Goal: Task Accomplishment & Management: Manage account settings

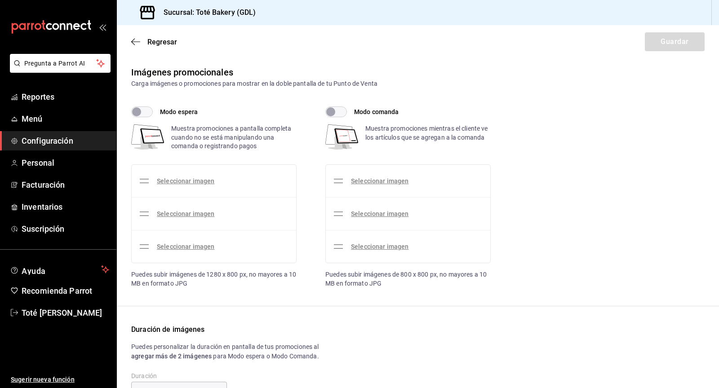
checkbox input "true"
type input "4"
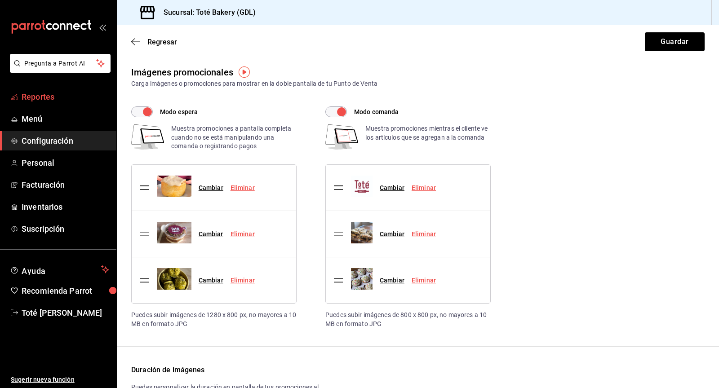
click at [49, 92] on span "Reportes" at bounding box center [66, 97] width 88 height 12
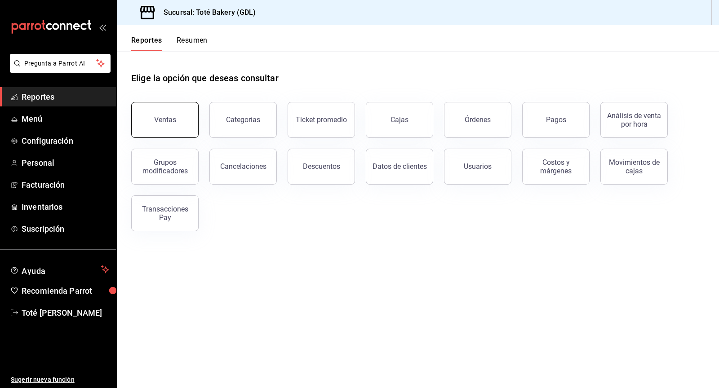
click at [184, 124] on button "Ventas" at bounding box center [164, 120] width 67 height 36
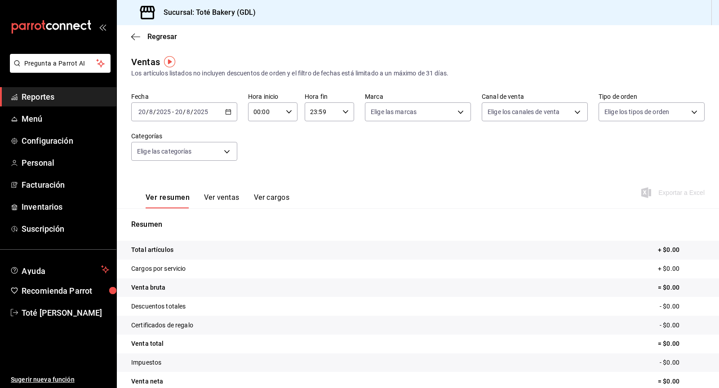
click at [133, 29] on div "Regresar" at bounding box center [418, 36] width 602 height 23
click at [133, 34] on icon "button" at bounding box center [135, 37] width 9 height 8
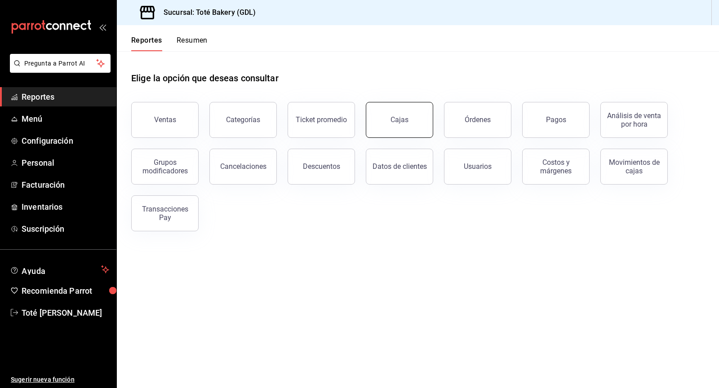
click at [415, 122] on button "Cajas" at bounding box center [399, 120] width 67 height 36
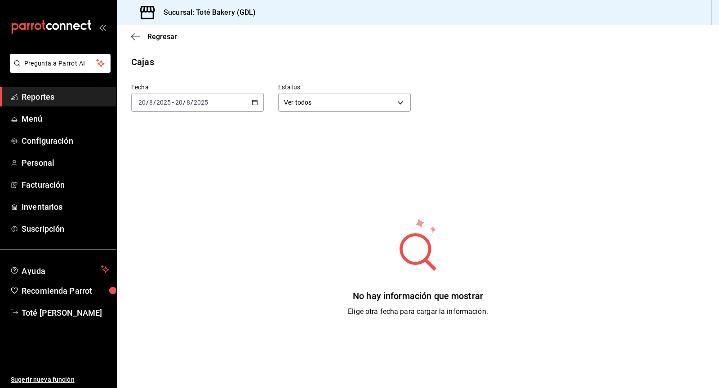
click at [251, 101] on div "2025-08-20 20 / 8 / 2025 - 2025-08-20 20 / 8 / 2025" at bounding box center [197, 102] width 133 height 19
click at [184, 149] on span "Ayer" at bounding box center [174, 149] width 70 height 9
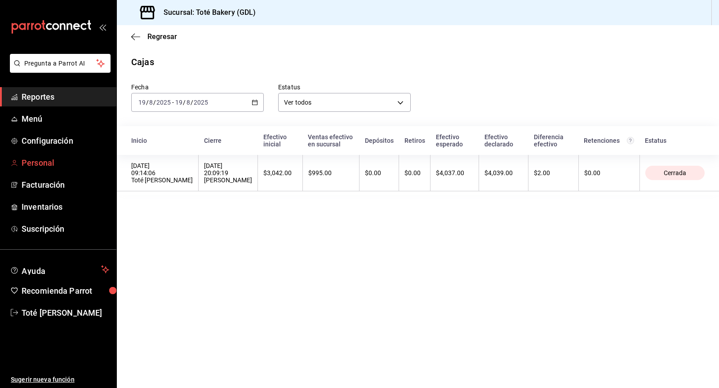
click at [34, 155] on link "Personal" at bounding box center [58, 162] width 116 height 19
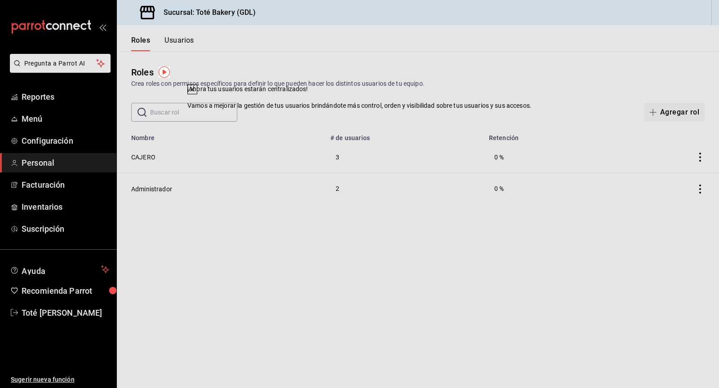
click at [460, 119] on div "​ ​ Agregar rol" at bounding box center [418, 112] width 602 height 19
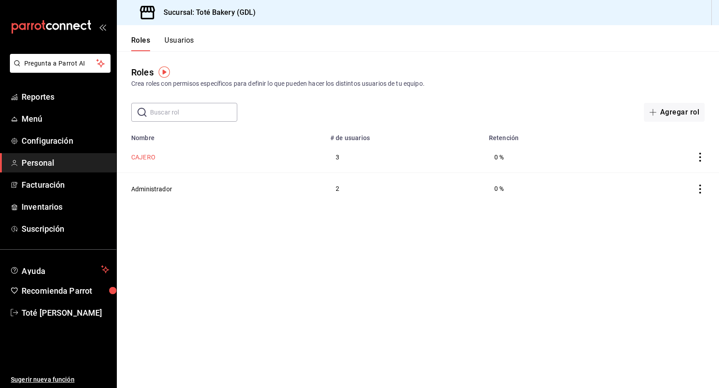
click at [151, 156] on button "CAJERO" at bounding box center [143, 157] width 24 height 9
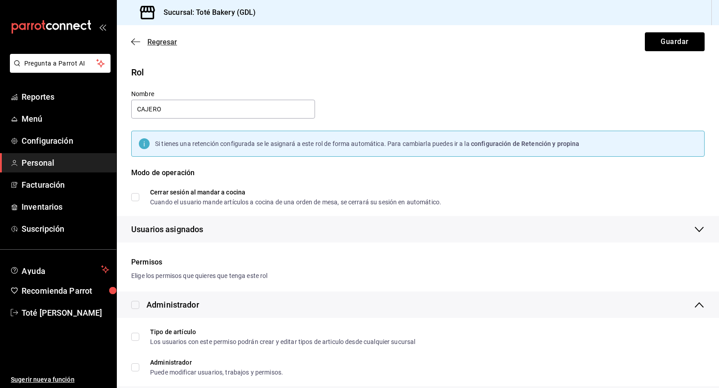
click at [131, 40] on icon "button" at bounding box center [135, 42] width 9 height 8
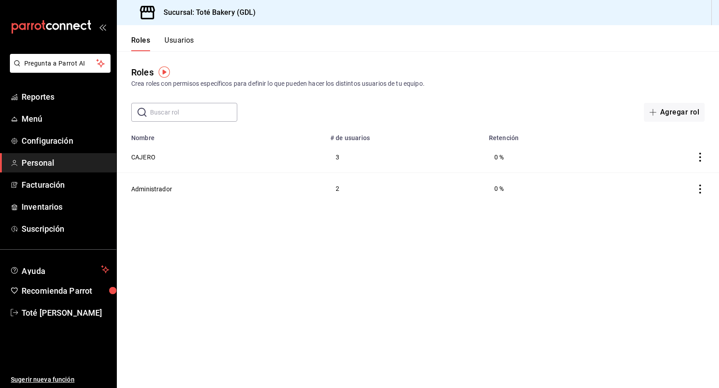
click at [704, 151] on td at bounding box center [666, 157] width 108 height 31
click at [698, 160] on icon "actions" at bounding box center [700, 157] width 9 height 9
click at [426, 189] on div at bounding box center [359, 194] width 719 height 388
click at [150, 153] on button "CAJERO" at bounding box center [143, 157] width 24 height 9
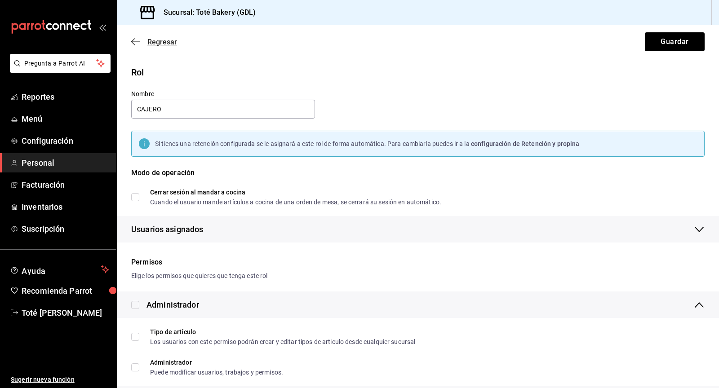
click at [135, 40] on icon "button" at bounding box center [135, 42] width 9 height 8
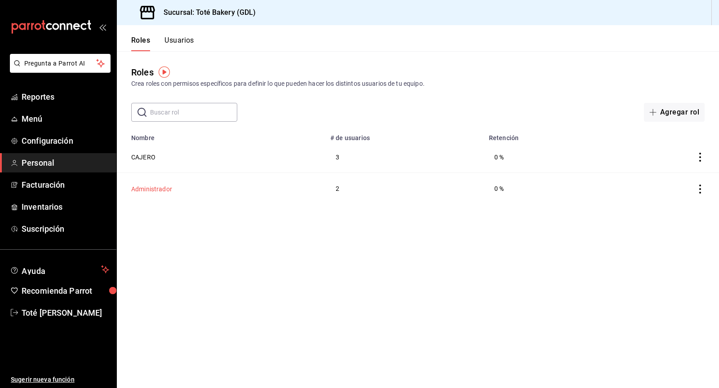
click at [157, 190] on button "Administrador" at bounding box center [151, 189] width 41 height 9
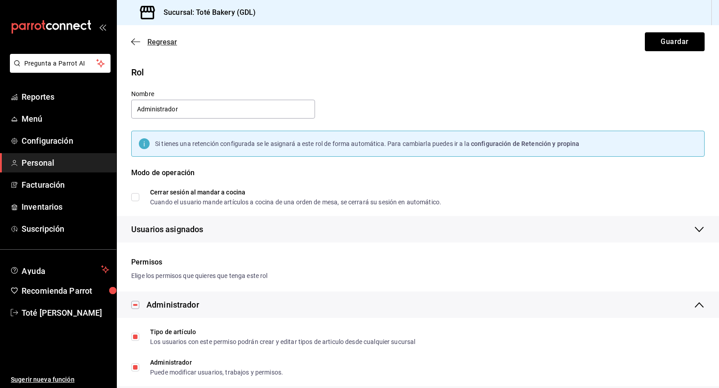
click at [133, 39] on icon "button" at bounding box center [133, 42] width 4 height 7
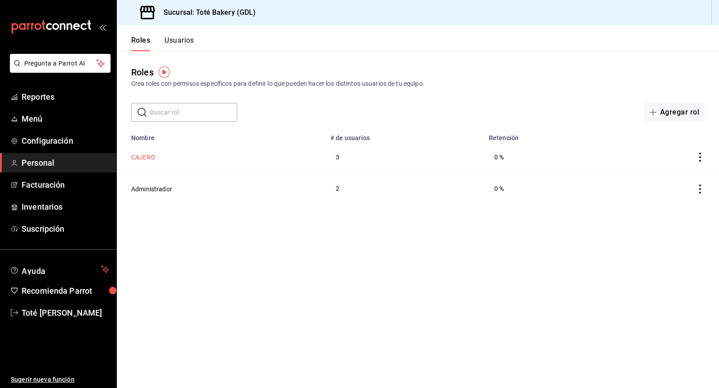
click at [151, 159] on button "CAJERO" at bounding box center [143, 157] width 24 height 9
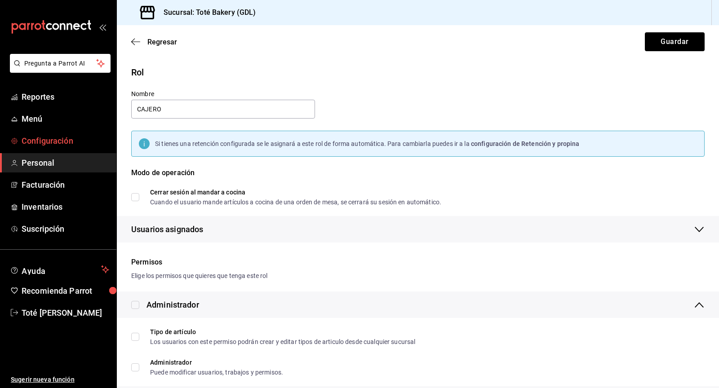
click at [57, 148] on link "Configuración" at bounding box center [58, 140] width 116 height 19
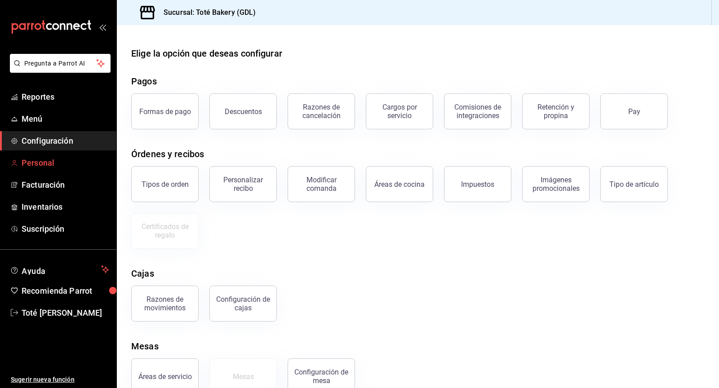
click at [54, 162] on span "Personal" at bounding box center [66, 163] width 88 height 12
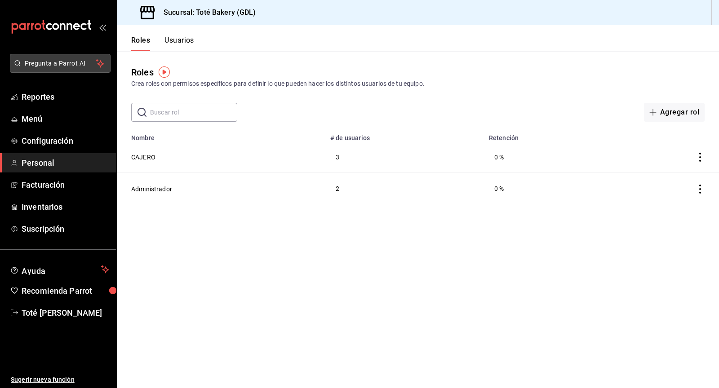
click at [57, 59] on span "Pregunta a Parrot AI" at bounding box center [60, 63] width 71 height 9
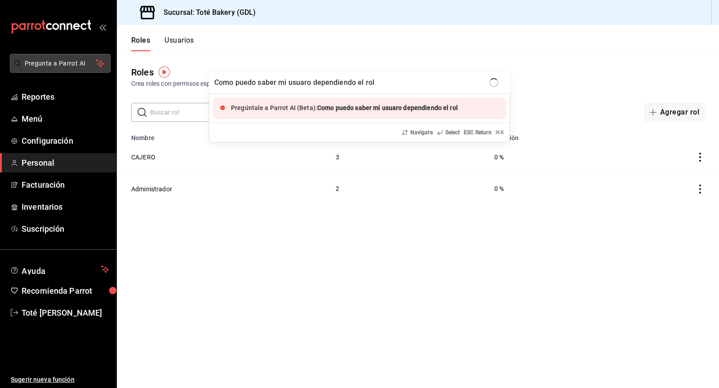
type input "Como puedo saber mi usuaro dependiendo el rol"
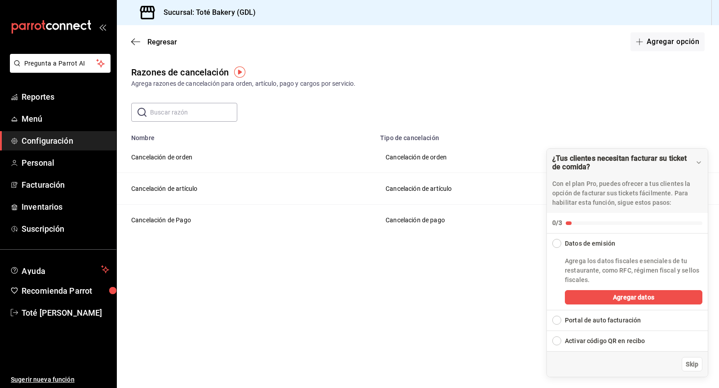
click at [686, 128] on main "​ ​ Nombre Tipo de cancelación Cancelación de orden Cancelación de orden Cancel…" at bounding box center [418, 169] width 602 height 133
click at [558, 244] on div "Collapse Checklist" at bounding box center [556, 243] width 9 height 9
click at [554, 243] on div "Collapse Checklist" at bounding box center [556, 243] width 9 height 9
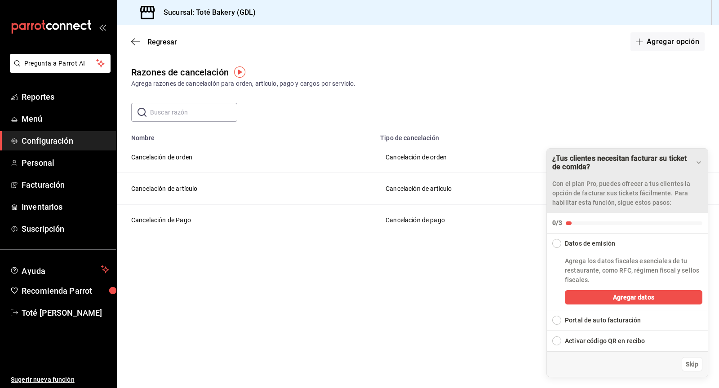
click at [700, 162] on icon "Drag to move checklist" at bounding box center [699, 163] width 4 height 2
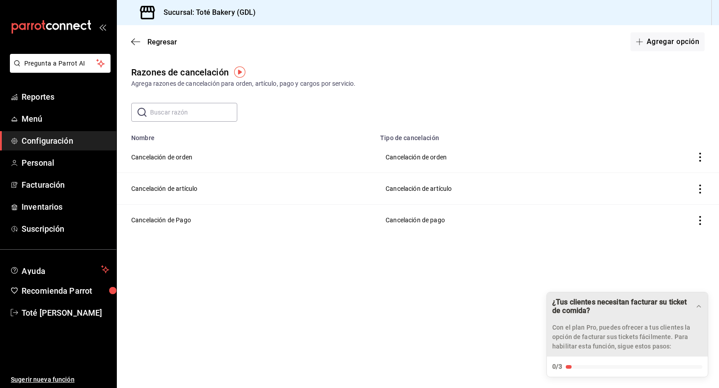
click at [696, 306] on icon "Drag to move checklist" at bounding box center [698, 306] width 7 height 7
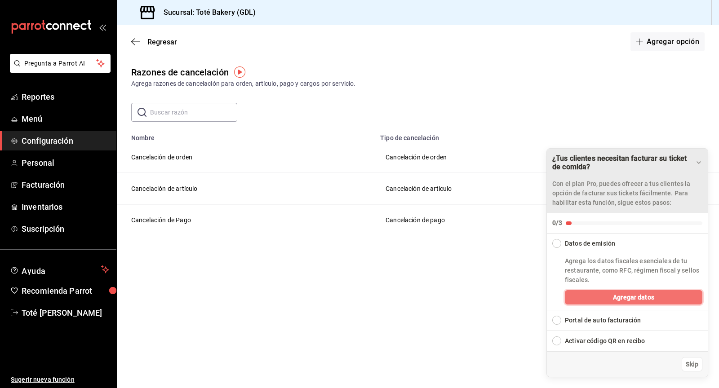
click at [603, 301] on button "Agregar datos" at bounding box center [634, 297] width 138 height 14
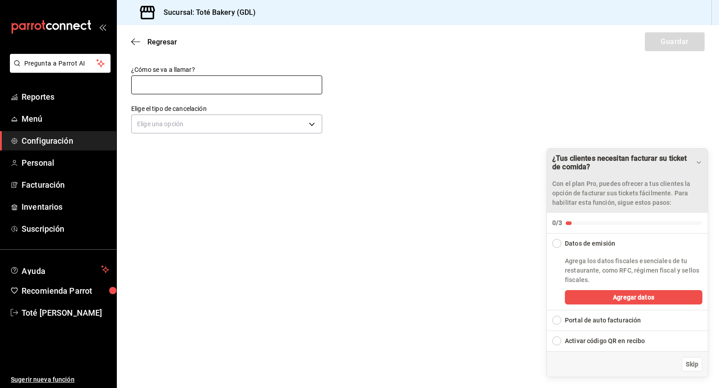
click at [196, 79] on input "text" at bounding box center [226, 84] width 191 height 19
click at [203, 121] on body "Pregunta a Parrot AI Reportes Menú Configuración Personal Facturación Inventari…" at bounding box center [359, 194] width 719 height 388
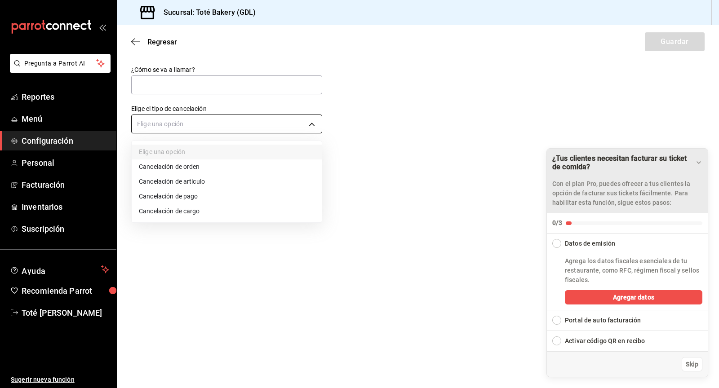
click at [203, 121] on div at bounding box center [359, 194] width 719 height 388
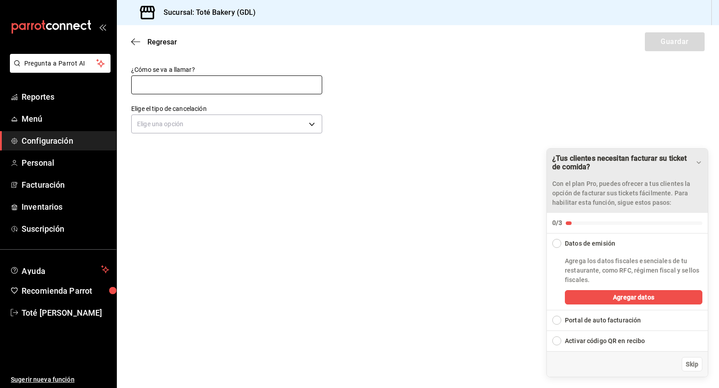
click at [224, 87] on input "text" at bounding box center [226, 84] width 191 height 19
click at [557, 319] on div "Expand Checklist" at bounding box center [556, 320] width 9 height 9
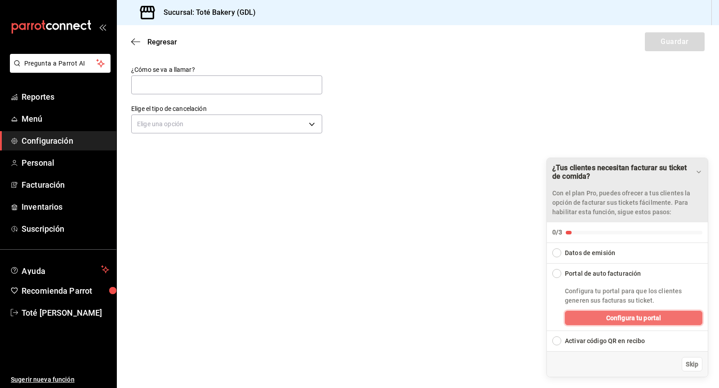
click at [594, 316] on button "Configura tu portal" at bounding box center [634, 318] width 138 height 14
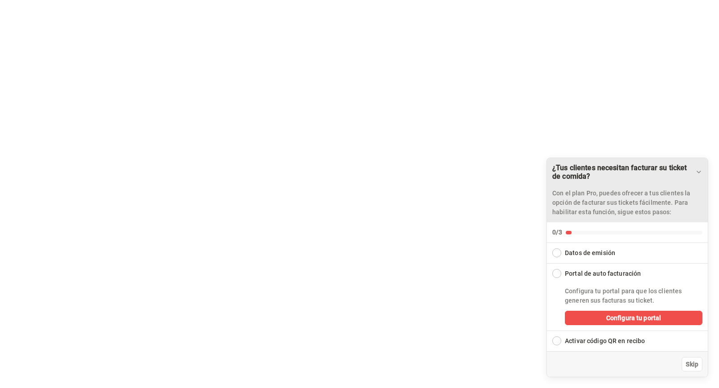
click at [696, 174] on icon "Drag to move checklist" at bounding box center [698, 172] width 7 height 7
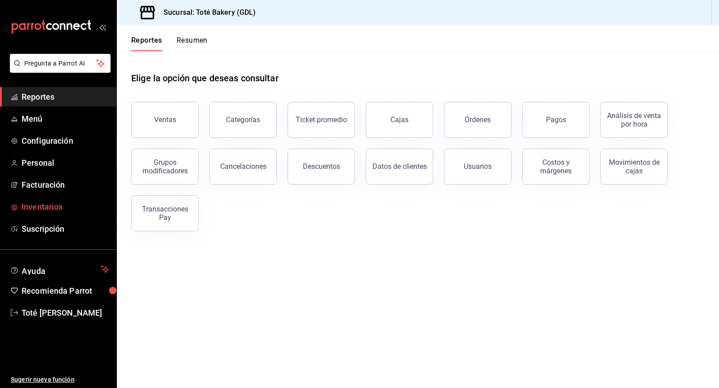
click at [43, 210] on span "Inventarios" at bounding box center [66, 207] width 88 height 12
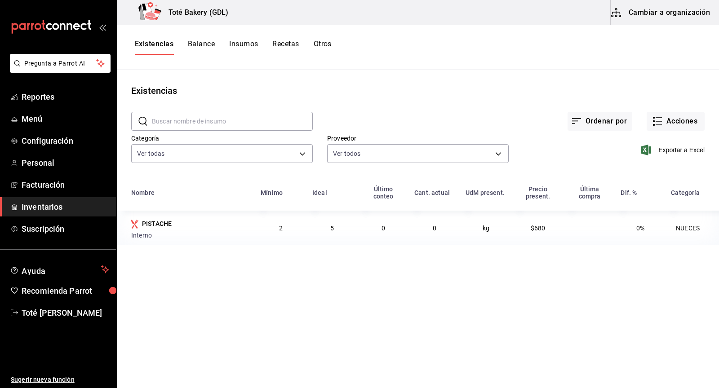
click at [327, 40] on button "Otros" at bounding box center [323, 47] width 18 height 15
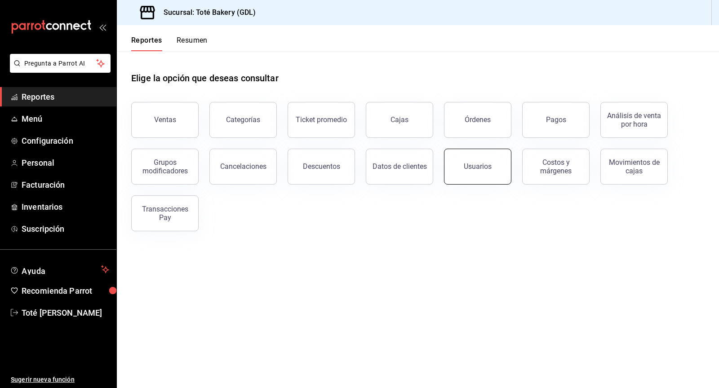
click at [464, 175] on button "Usuarios" at bounding box center [477, 167] width 67 height 36
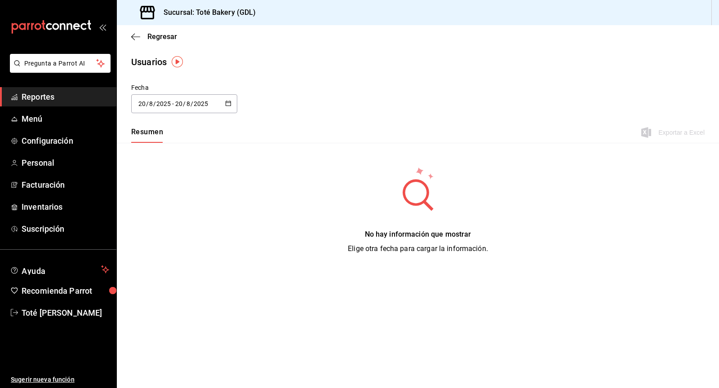
click at [230, 104] on icon "button" at bounding box center [228, 103] width 6 height 6
click at [172, 192] on li "Mes actual" at bounding box center [173, 193] width 85 height 20
type input "2025-08-01"
type input "1"
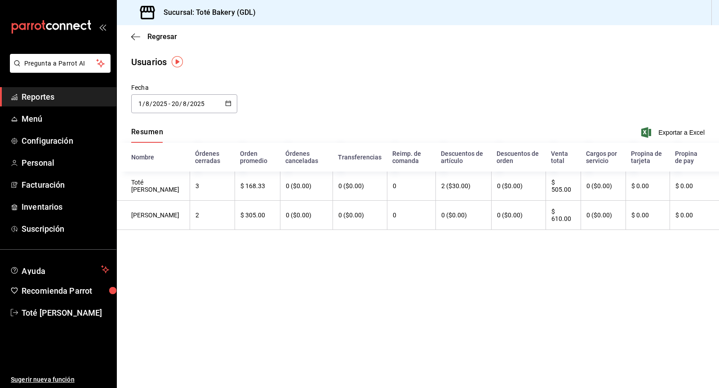
click at [142, 65] on div "Usuarios" at bounding box center [148, 61] width 35 height 13
click at [173, 61] on img "button" at bounding box center [177, 61] width 11 height 11
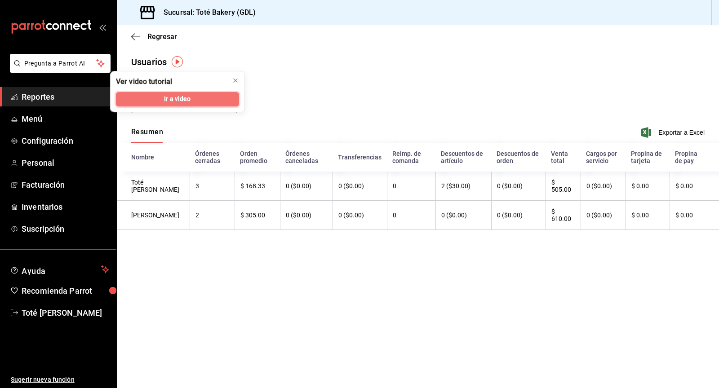
click at [179, 92] on button "Ir a video" at bounding box center [177, 99] width 123 height 14
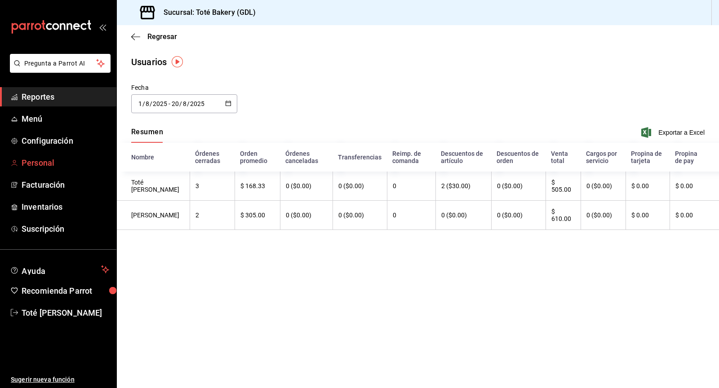
click at [40, 163] on span "Personal" at bounding box center [66, 163] width 88 height 12
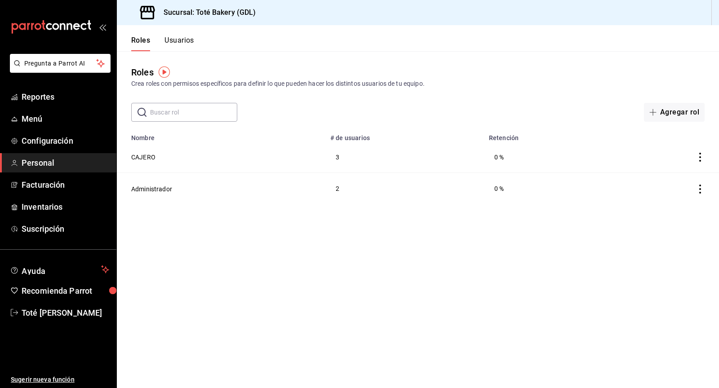
click at [181, 34] on div "Roles Usuarios" at bounding box center [155, 38] width 77 height 26
click at [181, 40] on button "Usuarios" at bounding box center [179, 43] width 30 height 15
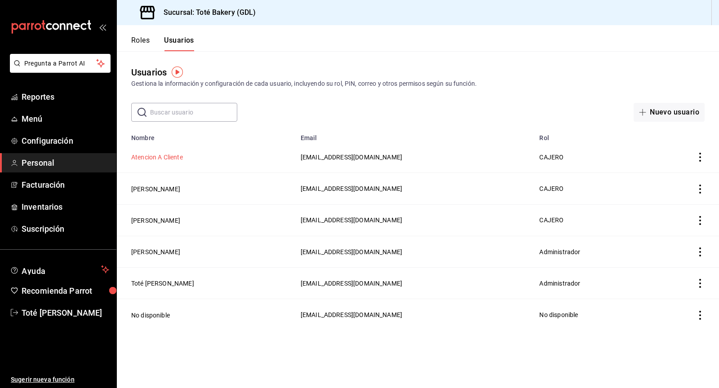
click at [169, 154] on button "Atencion A Cliente" at bounding box center [157, 157] width 52 height 9
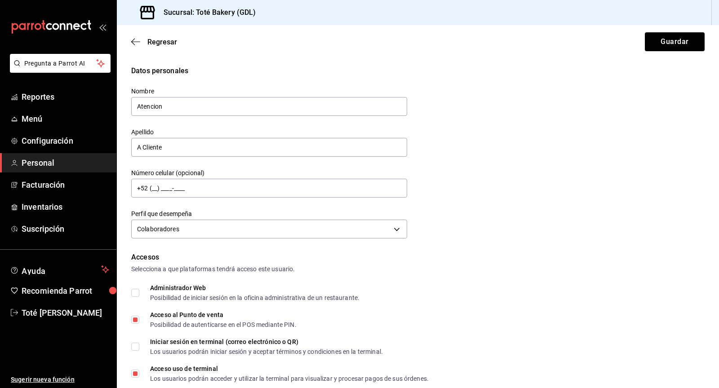
drag, startPoint x: 168, startPoint y: 106, endPoint x: 118, endPoint y: 106, distance: 49.4
type input "María Fernanda"
drag, startPoint x: 179, startPoint y: 152, endPoint x: 121, endPoint y: 151, distance: 58.4
click at [121, 151] on div "Apellido A Cliente" at bounding box center [263, 137] width 287 height 41
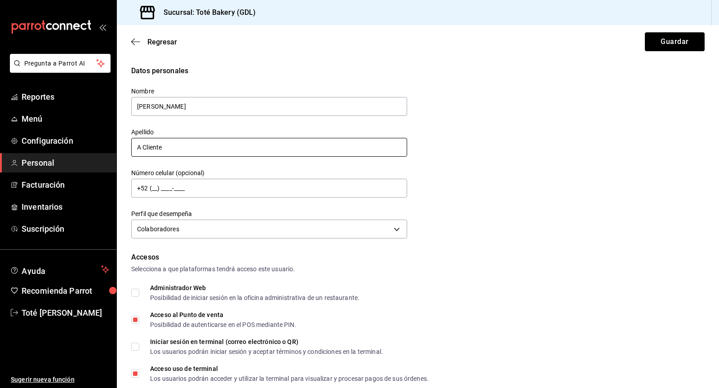
click at [162, 148] on input "A Cliente" at bounding box center [269, 147] width 276 height 19
type input "Lizarde"
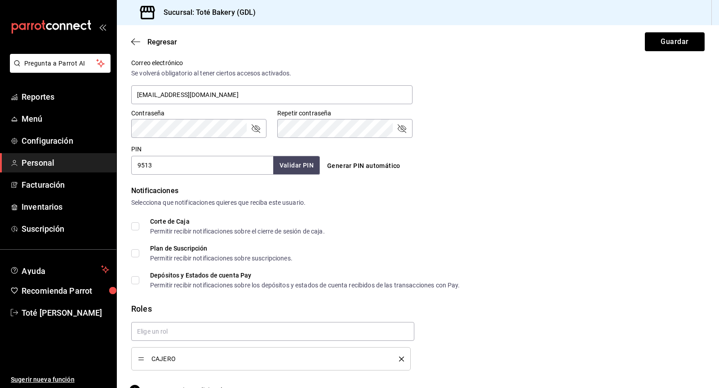
scroll to position [337, 0]
click at [141, 44] on span "Regresar" at bounding box center [154, 42] width 46 height 9
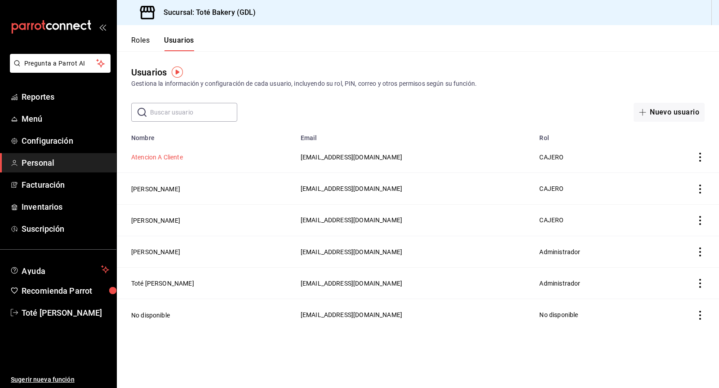
click at [162, 155] on button "Atencion A Cliente" at bounding box center [157, 157] width 52 height 9
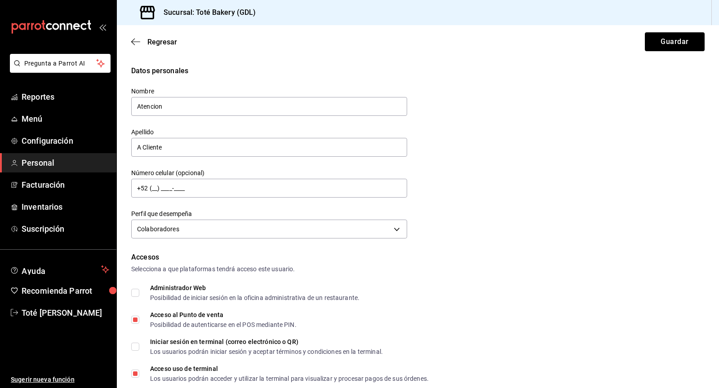
drag, startPoint x: 166, startPoint y: 104, endPoint x: 130, endPoint y: 104, distance: 35.9
click at [130, 104] on div "Nombre Atencion" at bounding box center [263, 96] width 287 height 41
type input "María Fernanda"
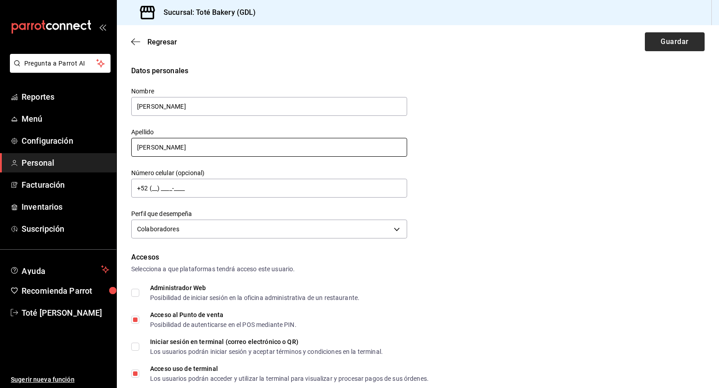
type input "Lizarde"
click at [672, 40] on button "Guardar" at bounding box center [675, 41] width 60 height 19
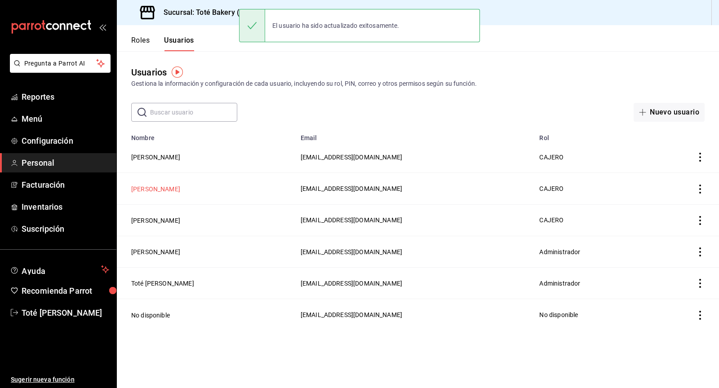
click at [146, 186] on button "Diana T" at bounding box center [155, 189] width 49 height 9
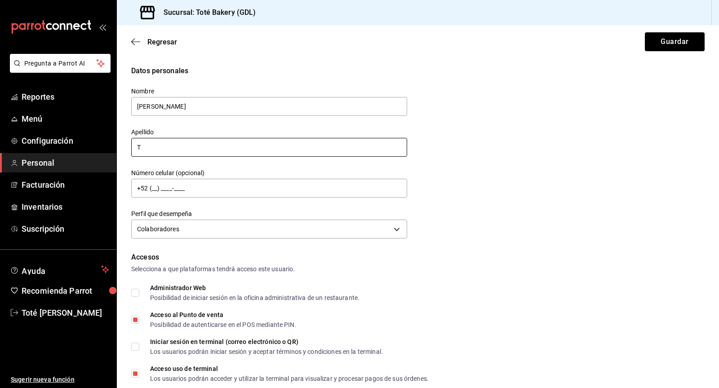
click at [166, 151] on input "T" at bounding box center [269, 147] width 276 height 19
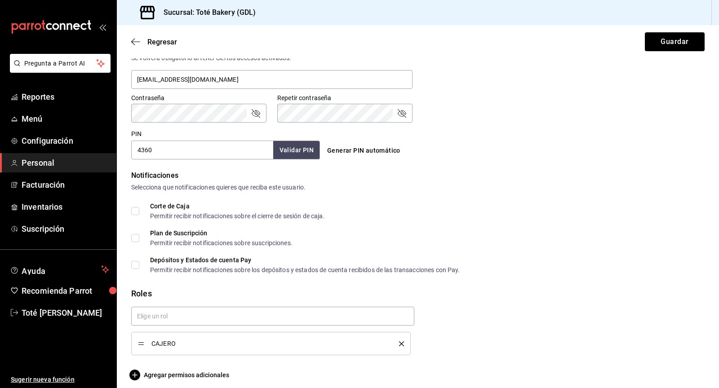
scroll to position [352, 0]
type input "Tejeda"
click at [653, 49] on button "Guardar" at bounding box center [675, 41] width 60 height 19
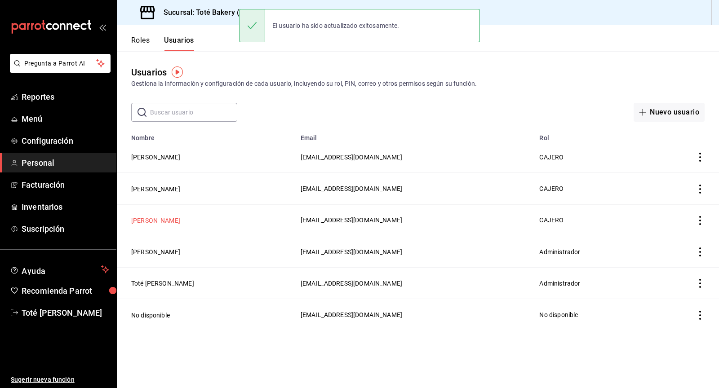
click at [150, 221] on button "Michelle T" at bounding box center [155, 220] width 49 height 9
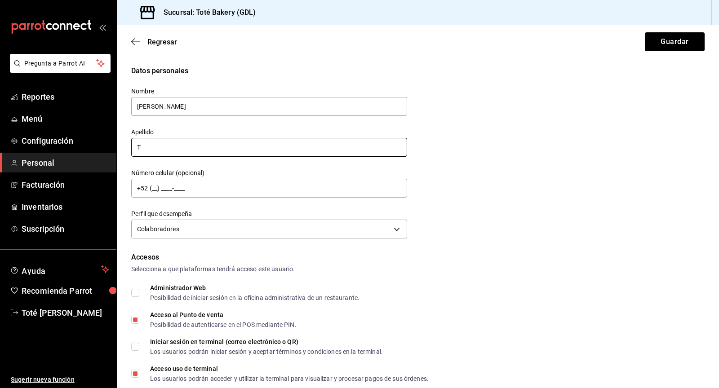
click at [180, 147] on input "T" at bounding box center [269, 147] width 276 height 19
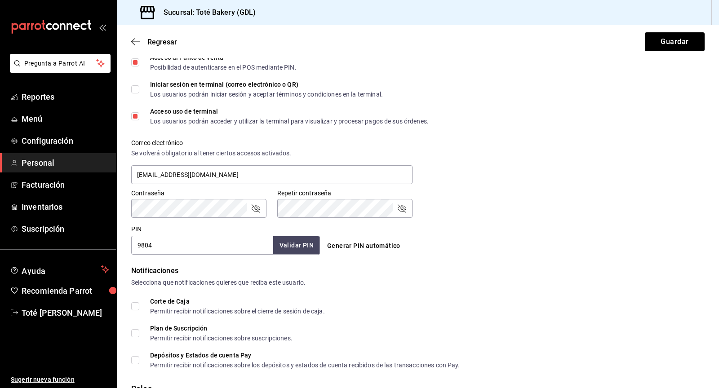
scroll to position [259, 0]
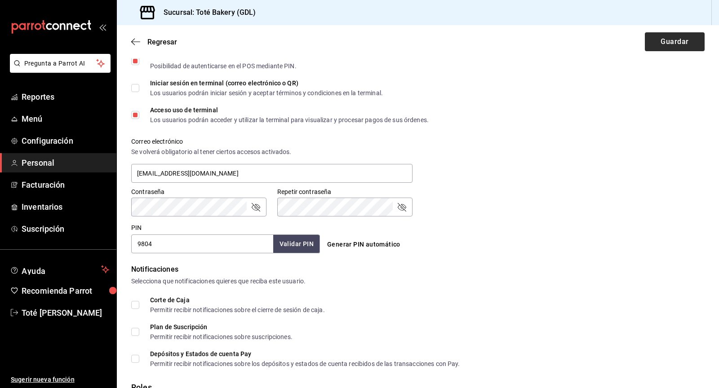
type input "Chávez"
click at [673, 38] on button "Guardar" at bounding box center [675, 41] width 60 height 19
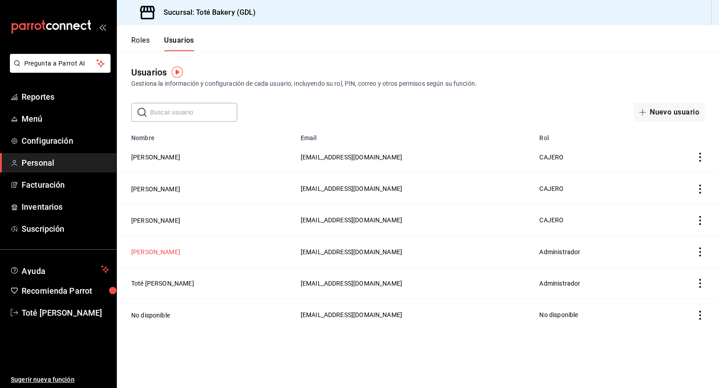
click at [147, 253] on button "Betsy Cunille" at bounding box center [155, 252] width 49 height 9
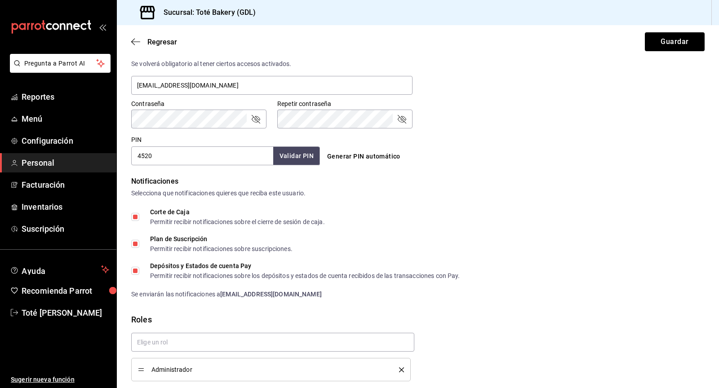
scroll to position [346, 0]
click at [696, 48] on button "Guardar" at bounding box center [675, 41] width 60 height 19
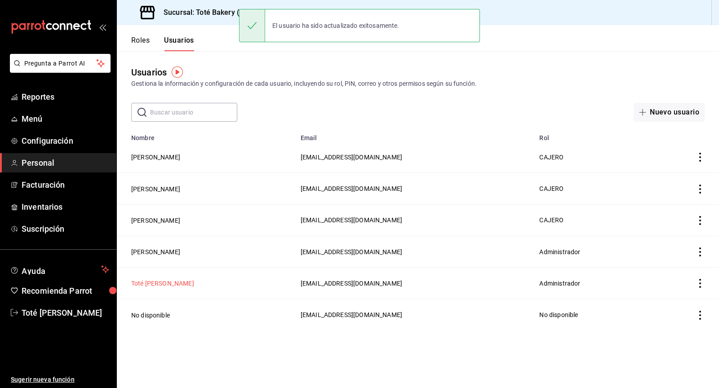
click at [148, 281] on button "Toté [PERSON_NAME]" at bounding box center [162, 283] width 63 height 9
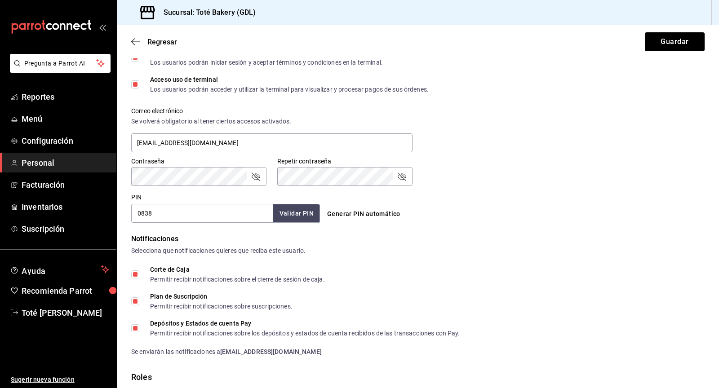
scroll to position [293, 0]
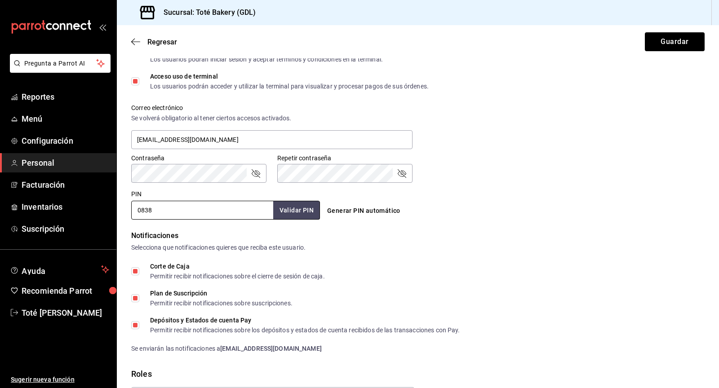
drag, startPoint x: 155, startPoint y: 210, endPoint x: 128, endPoint y: 210, distance: 27.9
click at [128, 210] on div "PIN 0838 Validar PIN ​" at bounding box center [224, 202] width 192 height 33
type input "2507"
click at [290, 208] on button "Validar PIN" at bounding box center [296, 210] width 48 height 19
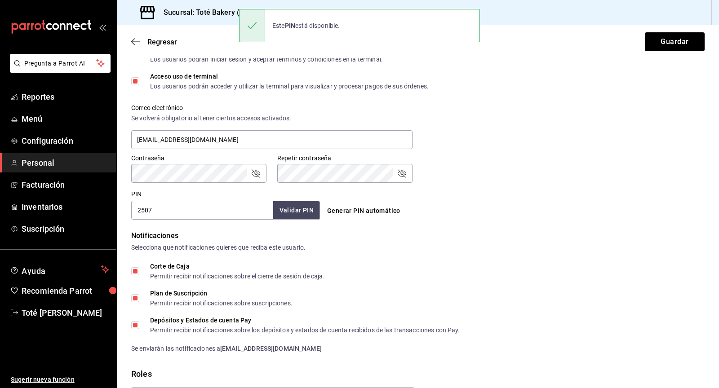
click at [159, 213] on input "2507" at bounding box center [202, 210] width 142 height 19
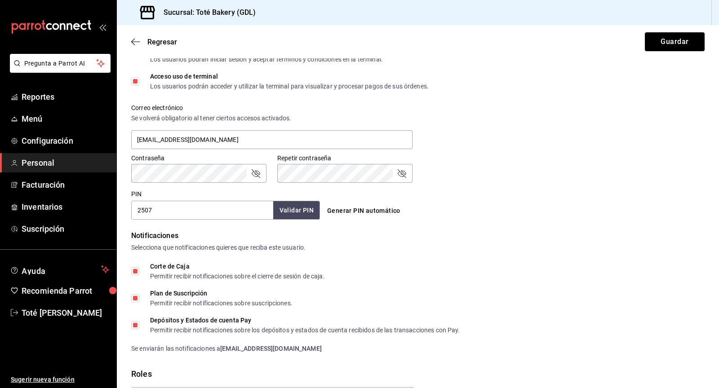
drag, startPoint x: 161, startPoint y: 211, endPoint x: 136, endPoint y: 211, distance: 24.7
click at [136, 211] on input "2507" at bounding box center [202, 210] width 142 height 19
click at [670, 39] on button "Guardar" at bounding box center [675, 41] width 60 height 19
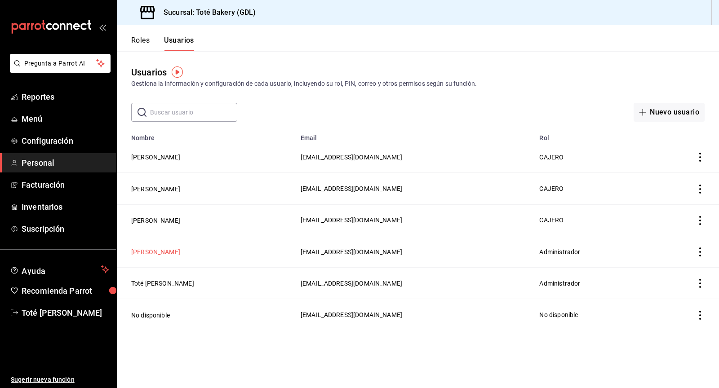
click at [160, 251] on button "Betsy Cunille" at bounding box center [155, 252] width 49 height 9
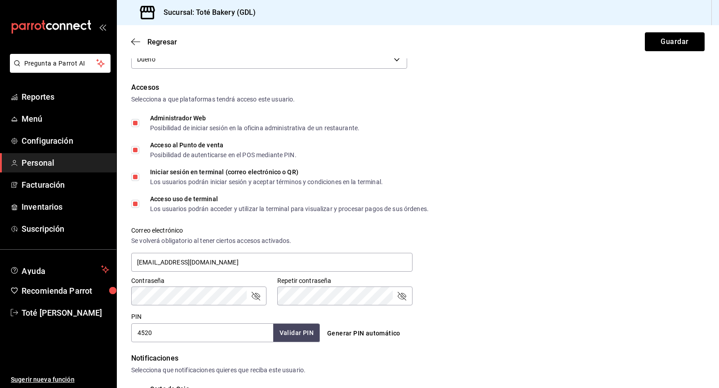
scroll to position [182, 0]
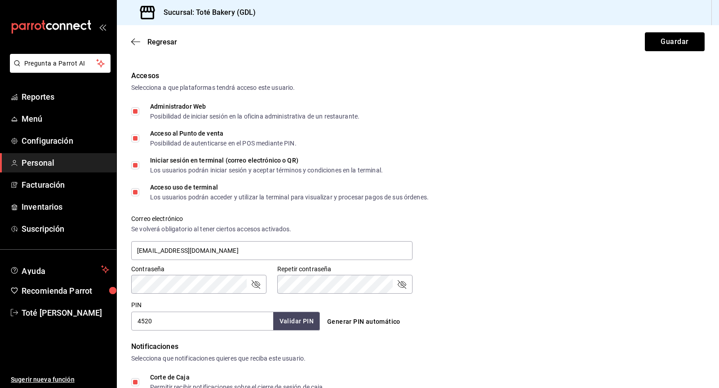
drag, startPoint x: 165, startPoint y: 318, endPoint x: 134, endPoint y: 318, distance: 31.0
click at [134, 318] on input "4520" at bounding box center [202, 321] width 142 height 19
type input "0405"
click at [303, 322] on button "Validar PIN" at bounding box center [296, 321] width 48 height 19
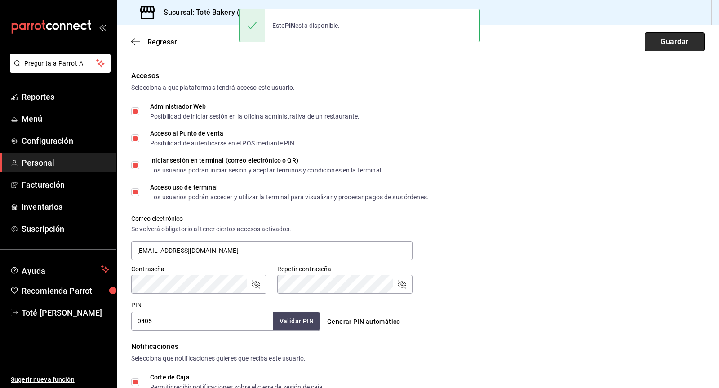
click at [669, 37] on button "Guardar" at bounding box center [675, 41] width 60 height 19
